Goal: Complete application form

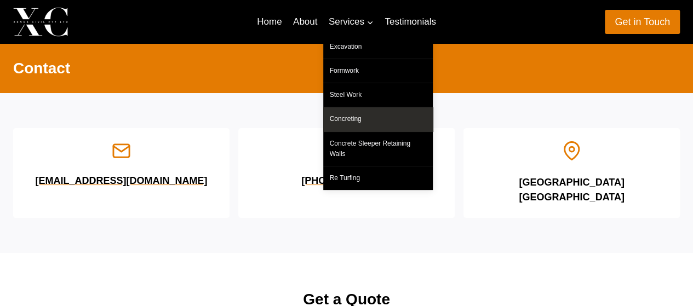
click at [345, 117] on link "Concreting" at bounding box center [378, 119] width 110 height 24
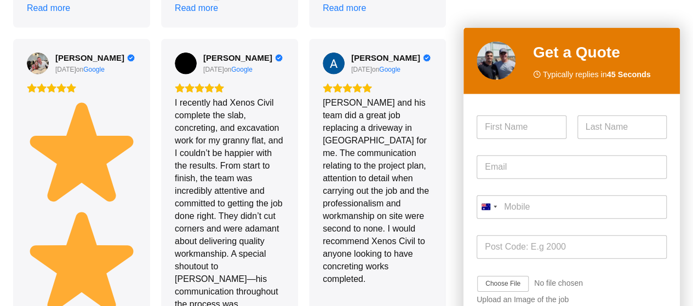
scroll to position [1534, 0]
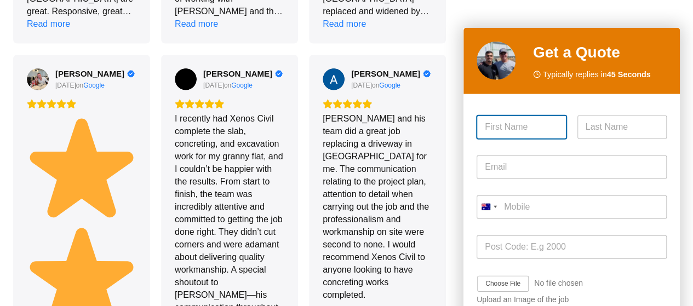
click at [512, 131] on input "First" at bounding box center [522, 127] width 90 height 24
type input "Subrata"
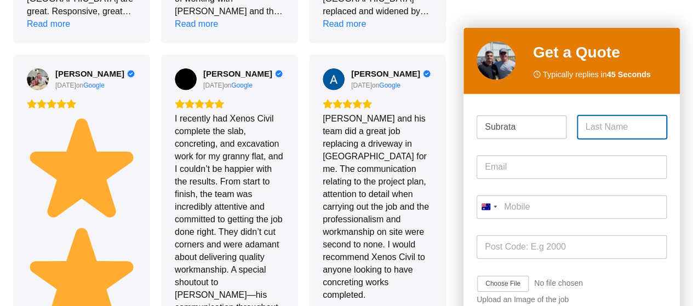
click at [591, 126] on input "Last" at bounding box center [622, 127] width 90 height 24
type input "Maitra"
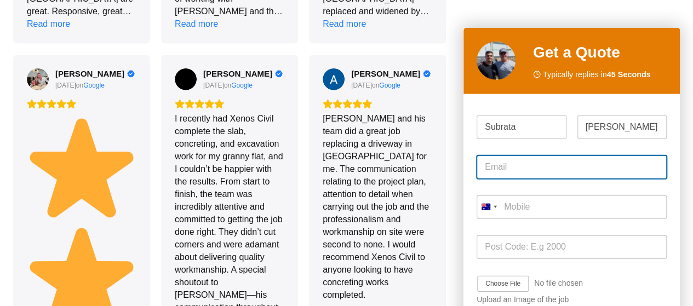
click at [531, 171] on input "Email *" at bounding box center [572, 167] width 190 height 24
type input "subratakumar.maitra@gmail.com"
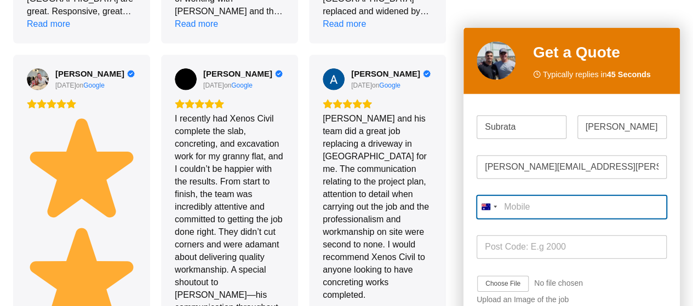
click at [546, 208] on input "Mobile *" at bounding box center [572, 207] width 190 height 24
click at [543, 208] on input "Mobile *" at bounding box center [572, 207] width 190 height 24
type input "0466 063 577"
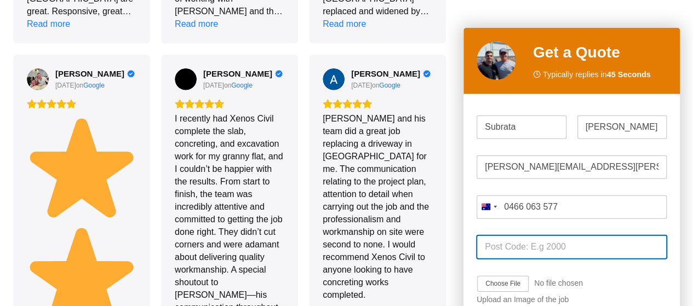
click at [563, 247] on input "Post Code *" at bounding box center [572, 247] width 190 height 24
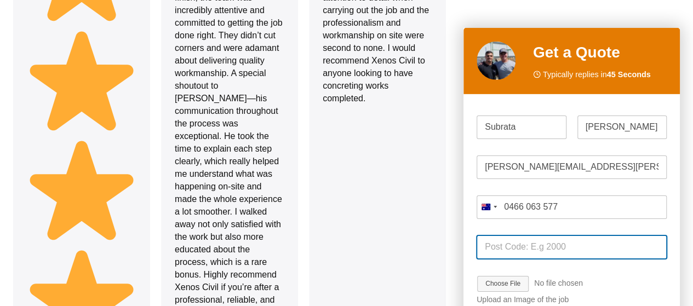
scroll to position [1731, 0]
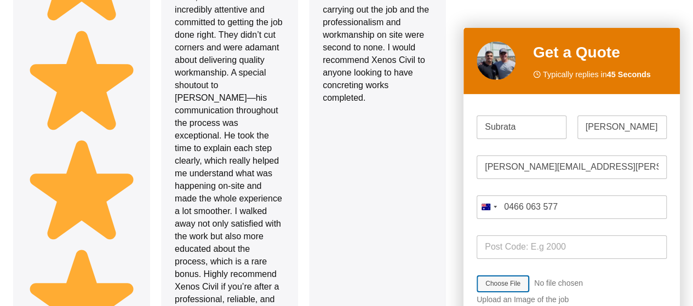
click at [568, 281] on input "Job Image Upload" at bounding box center [534, 284] width 114 height 18
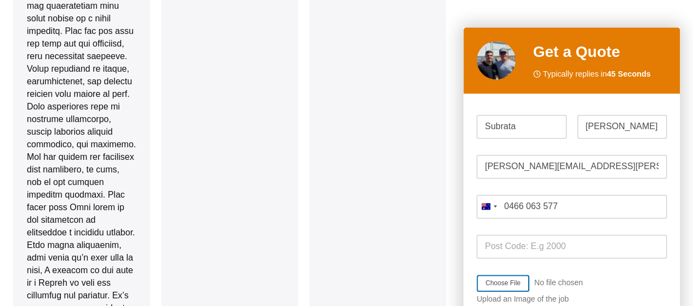
scroll to position [2727, 0]
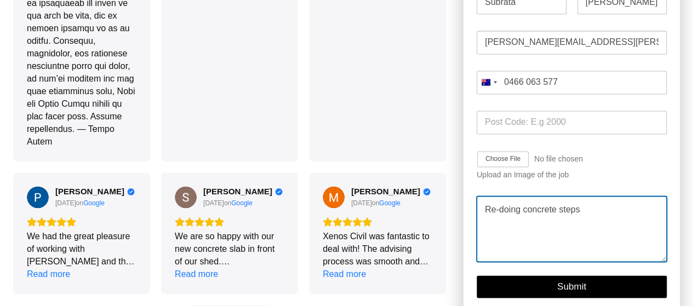
scroll to position [2837, 0]
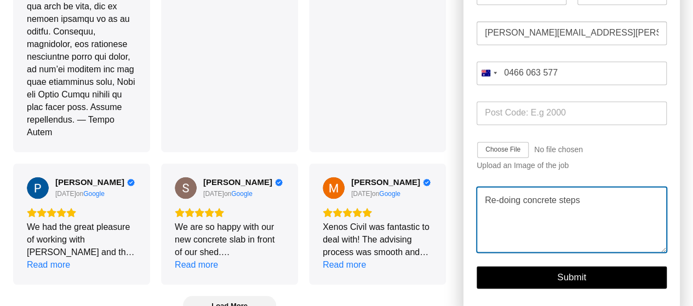
click at [584, 187] on textarea "Re-doing concrete steps" at bounding box center [572, 220] width 190 height 66
click at [625, 187] on textarea "Re-doing concrete steps. Add a smal step" at bounding box center [572, 220] width 190 height 66
click at [651, 187] on textarea "Re-doing concrete steps. Add a small step" at bounding box center [572, 220] width 190 height 66
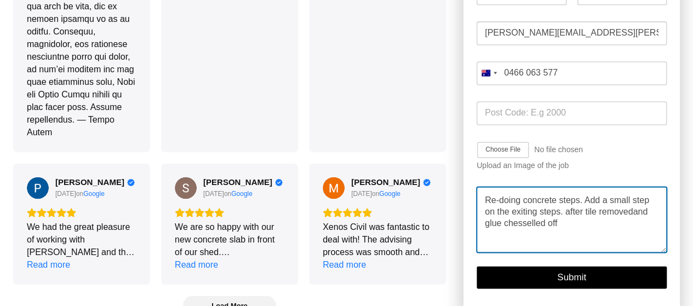
click at [532, 187] on textarea "Re-doing concrete steps. Add a small step on the exiting steps. after tile remo…" at bounding box center [572, 220] width 190 height 66
click at [543, 187] on textarea "Re-doing concrete steps. Add a small step on the exiting steps. after tile remo…" at bounding box center [572, 220] width 190 height 66
click at [525, 189] on textarea "Re-doing concrete steps. Add a small step on the exiting steps. after tile remo…" at bounding box center [572, 220] width 190 height 66
click at [534, 187] on textarea "Re-doing concrete steps. Add a small step on the exiting steps. after tile remo…" at bounding box center [572, 220] width 190 height 66
click at [533, 187] on textarea "Re-doing concrete steps. Add a small step on the exiting steps. after tile remo…" at bounding box center [572, 220] width 190 height 66
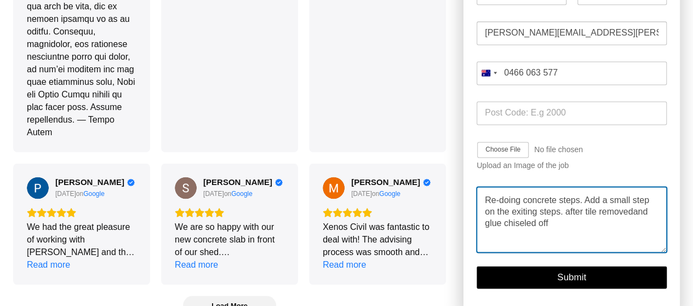
click at [556, 187] on textarea "Re-doing concrete steps. Add a small step on the exiting steps. after tile remo…" at bounding box center [572, 220] width 190 height 66
click at [621, 187] on textarea "Re-doing concrete steps. Add a small step on the exiting steps. after tile remo…" at bounding box center [572, 220] width 190 height 66
click at [626, 187] on textarea "Re-doing concrete steps. Add a small step on the exiting steps. after tile remo…" at bounding box center [572, 220] width 190 height 66
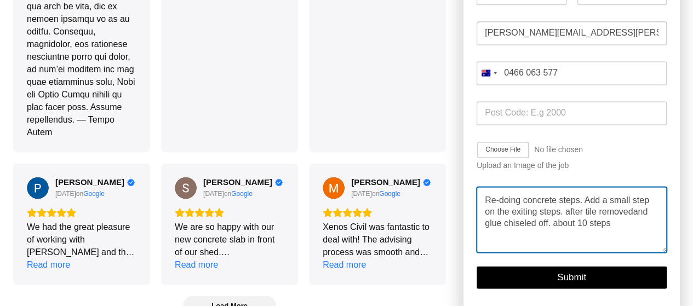
click at [635, 187] on textarea "Re-doing concrete steps. Add a small step on the exiting steps. after tile remo…" at bounding box center [572, 220] width 190 height 66
type textarea "Re-doing concrete steps. Add a small step on the exiting steps. after tile remo…"
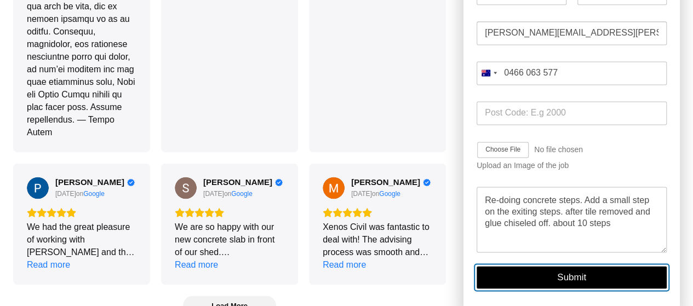
click at [574, 266] on button "Submit" at bounding box center [572, 277] width 190 height 22
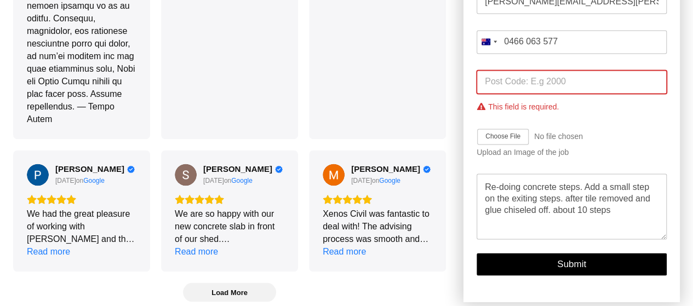
scroll to position [2850, 0]
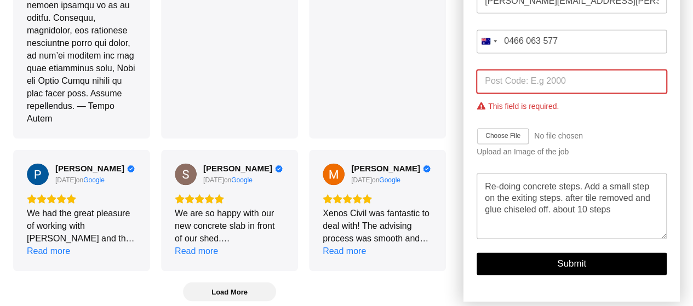
click at [573, 70] on input "Post Code *" at bounding box center [572, 82] width 190 height 24
type input "2153"
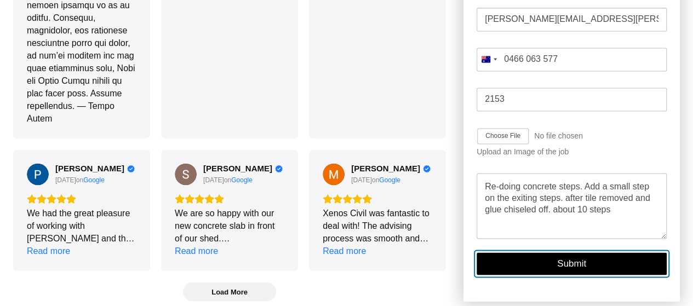
click at [568, 253] on button "Submit" at bounding box center [572, 264] width 190 height 22
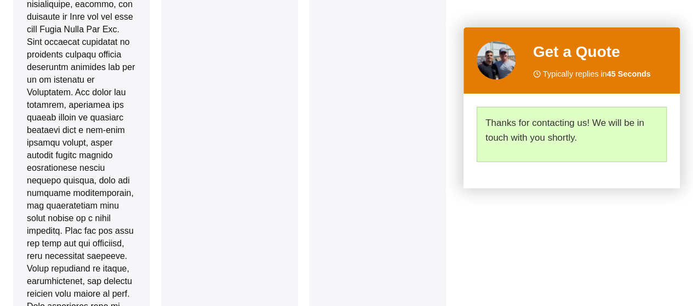
scroll to position [2245, 0]
